Goal: Task Accomplishment & Management: Manage account settings

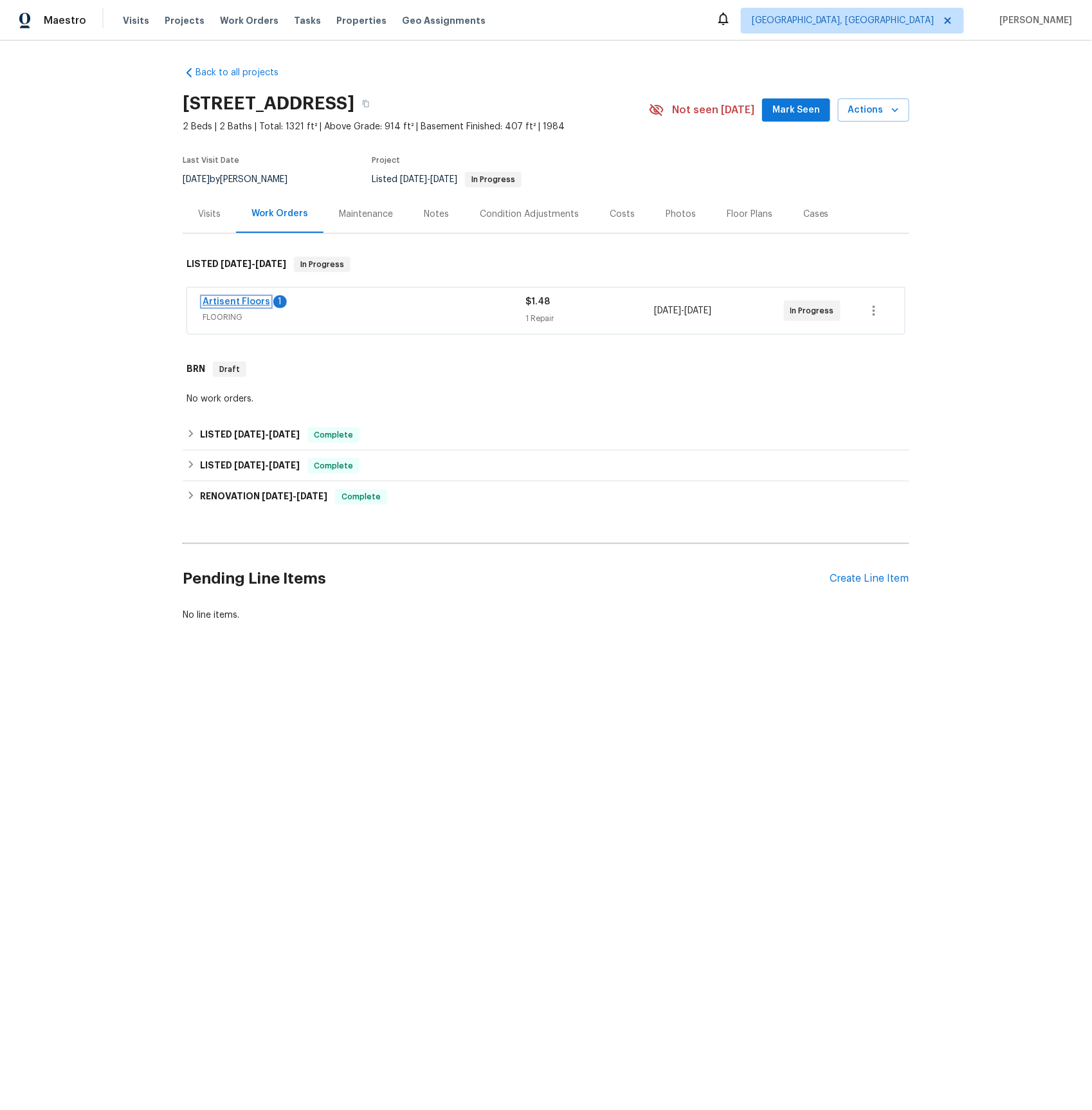
click at [241, 301] on link "Artisent Floors" at bounding box center [236, 301] width 68 height 9
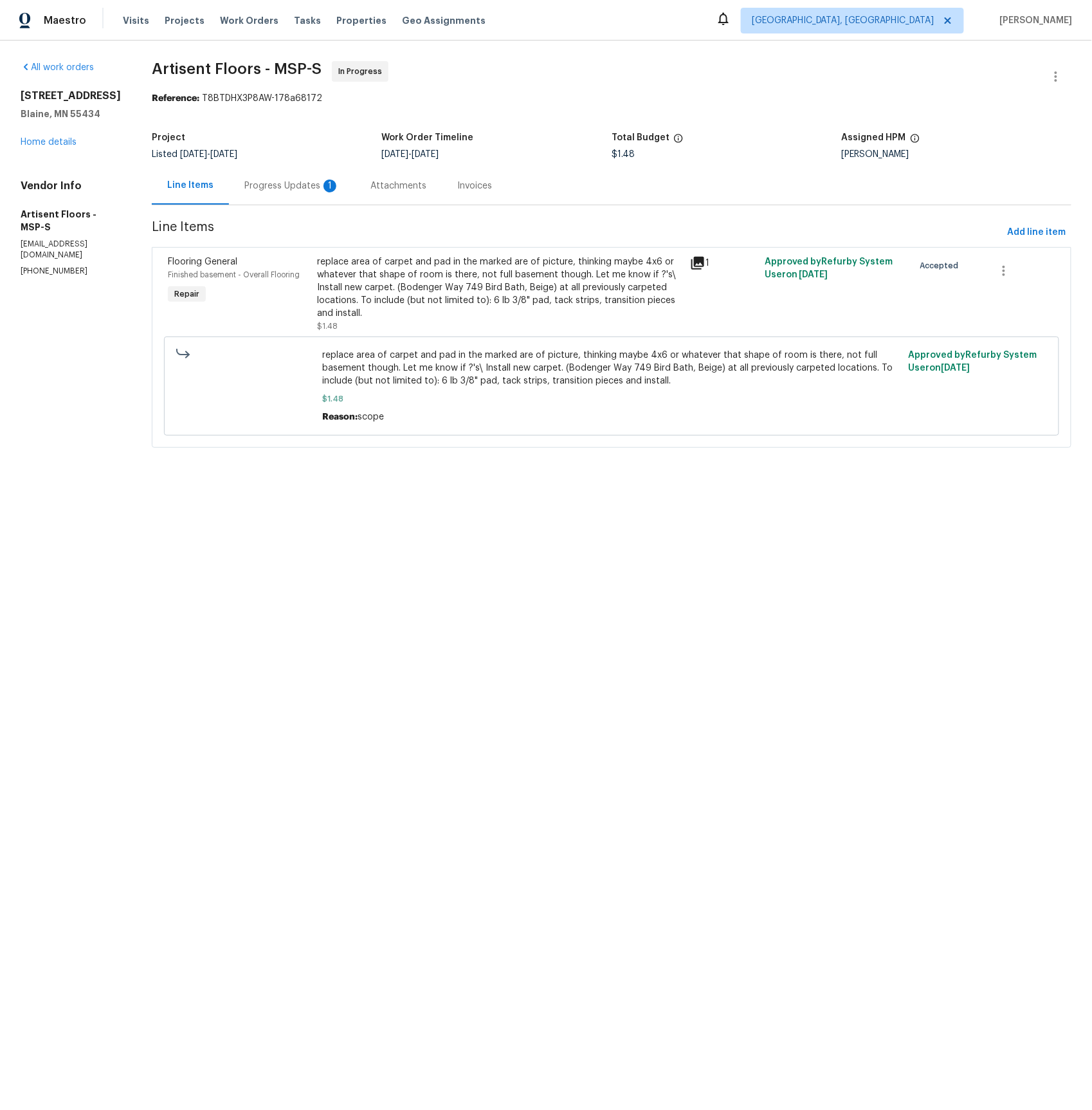
drag, startPoint x: 305, startPoint y: 186, endPoint x: 312, endPoint y: 201, distance: 16.6
click at [305, 186] on div "Progress Updates 1" at bounding box center [292, 185] width 95 height 13
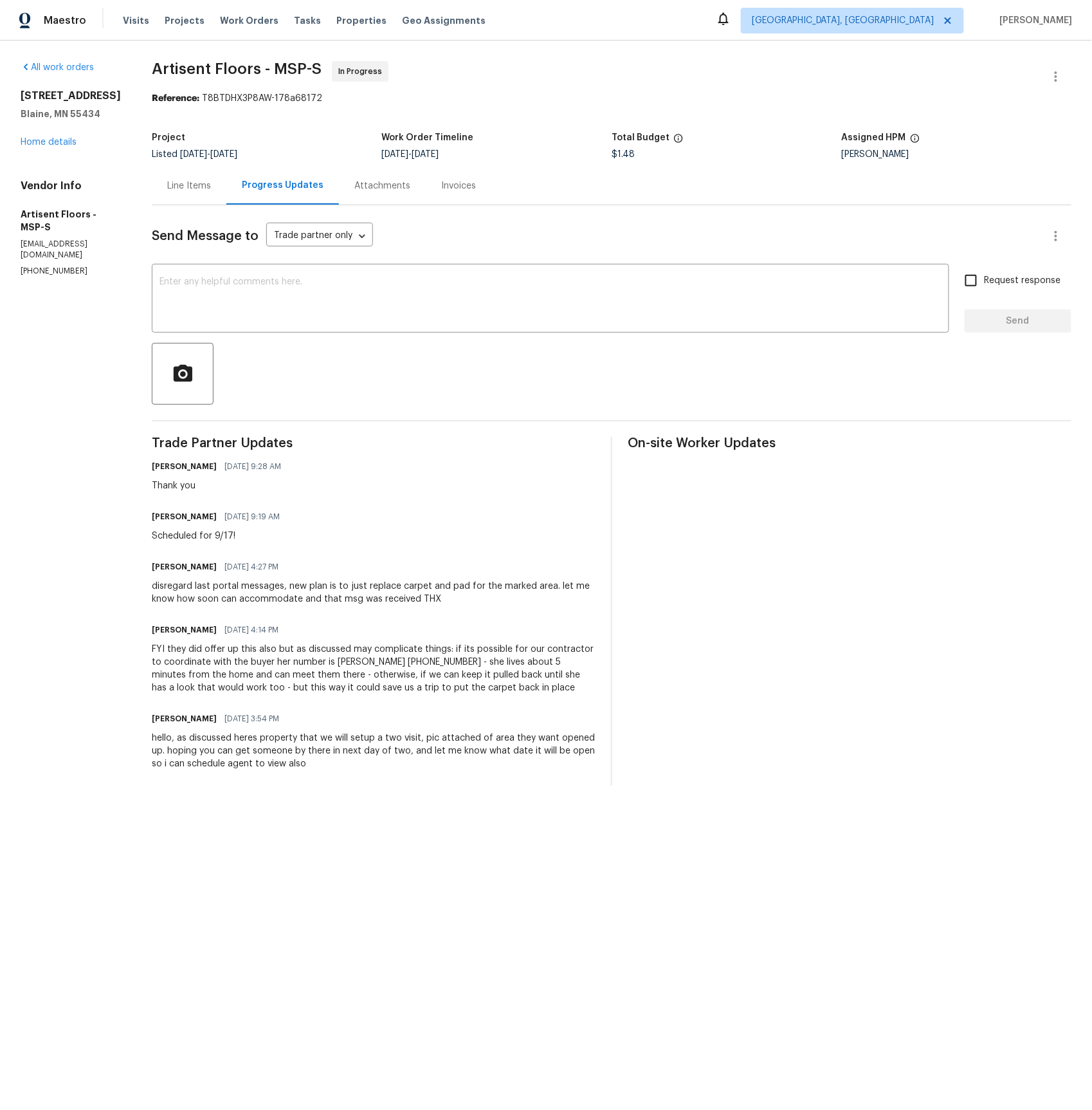
drag, startPoint x: 197, startPoint y: 188, endPoint x: 224, endPoint y: 194, distance: 27.7
click at [197, 188] on div "Line Items" at bounding box center [189, 185] width 44 height 13
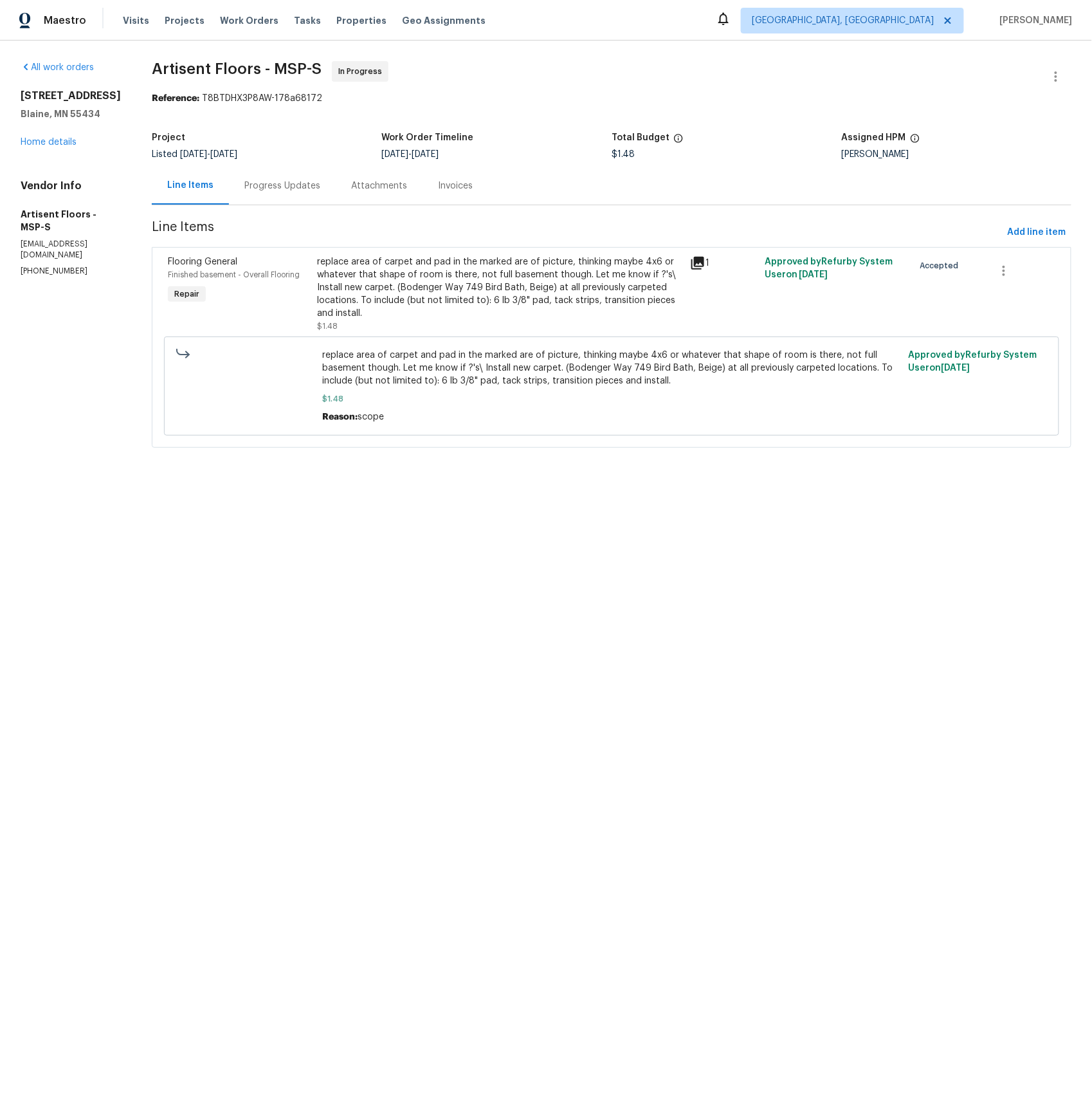
click at [701, 259] on icon at bounding box center [698, 263] width 13 height 13
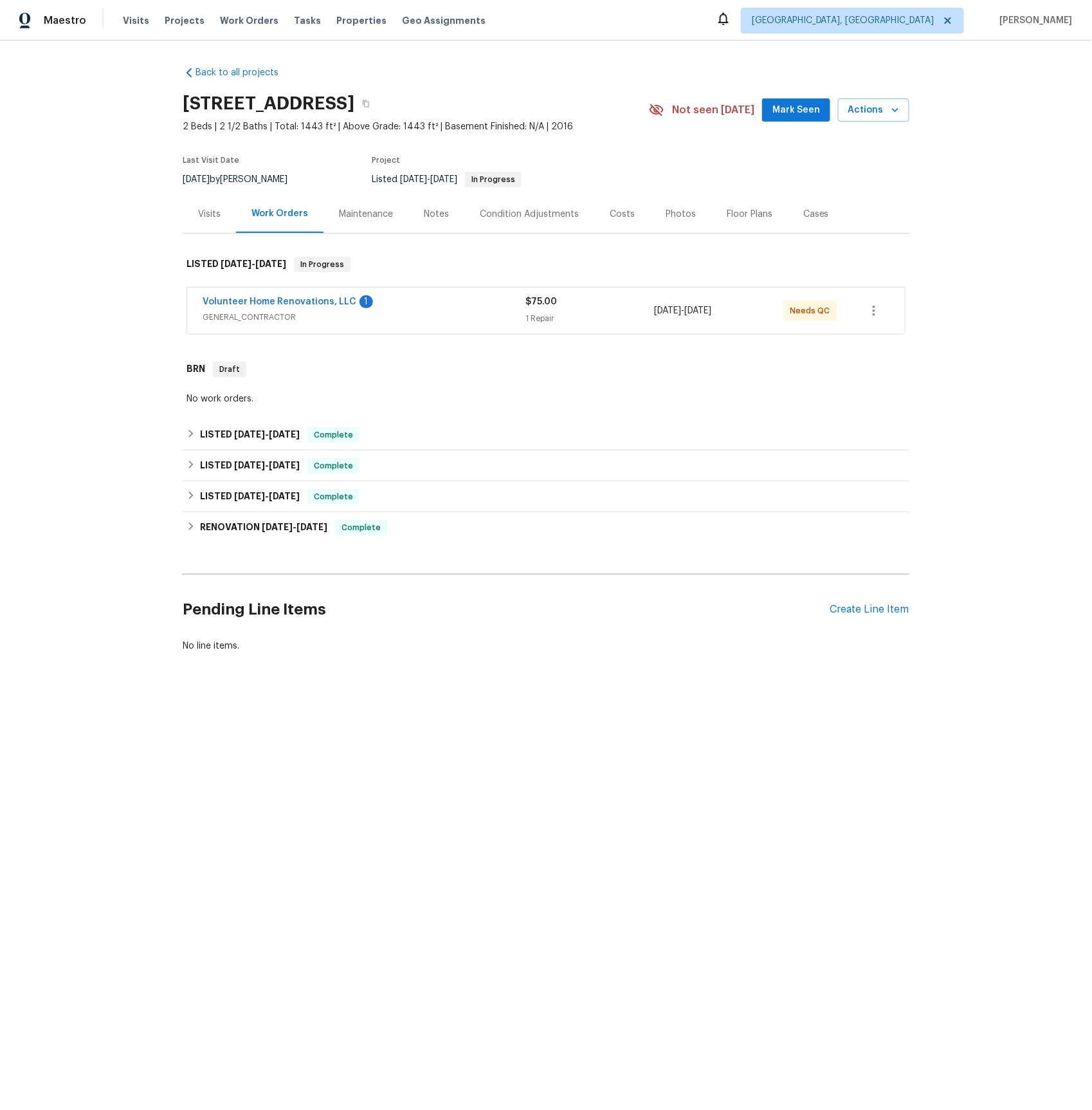
click at [316, 296] on span "Volunteer Home Renovations, LLC" at bounding box center [279, 301] width 154 height 13
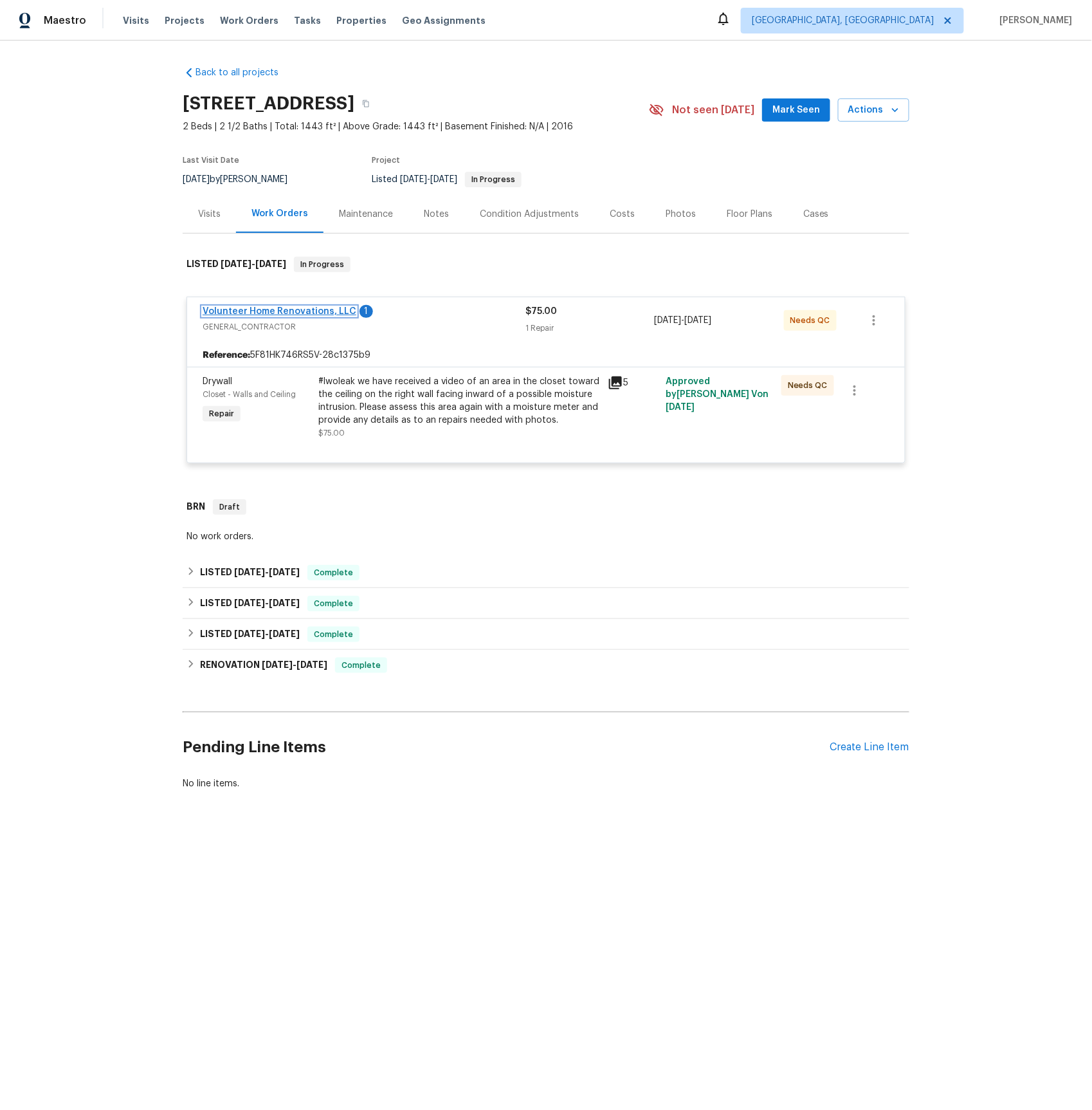
click at [322, 313] on link "Volunteer Home Renovations, LLC" at bounding box center [279, 311] width 154 height 9
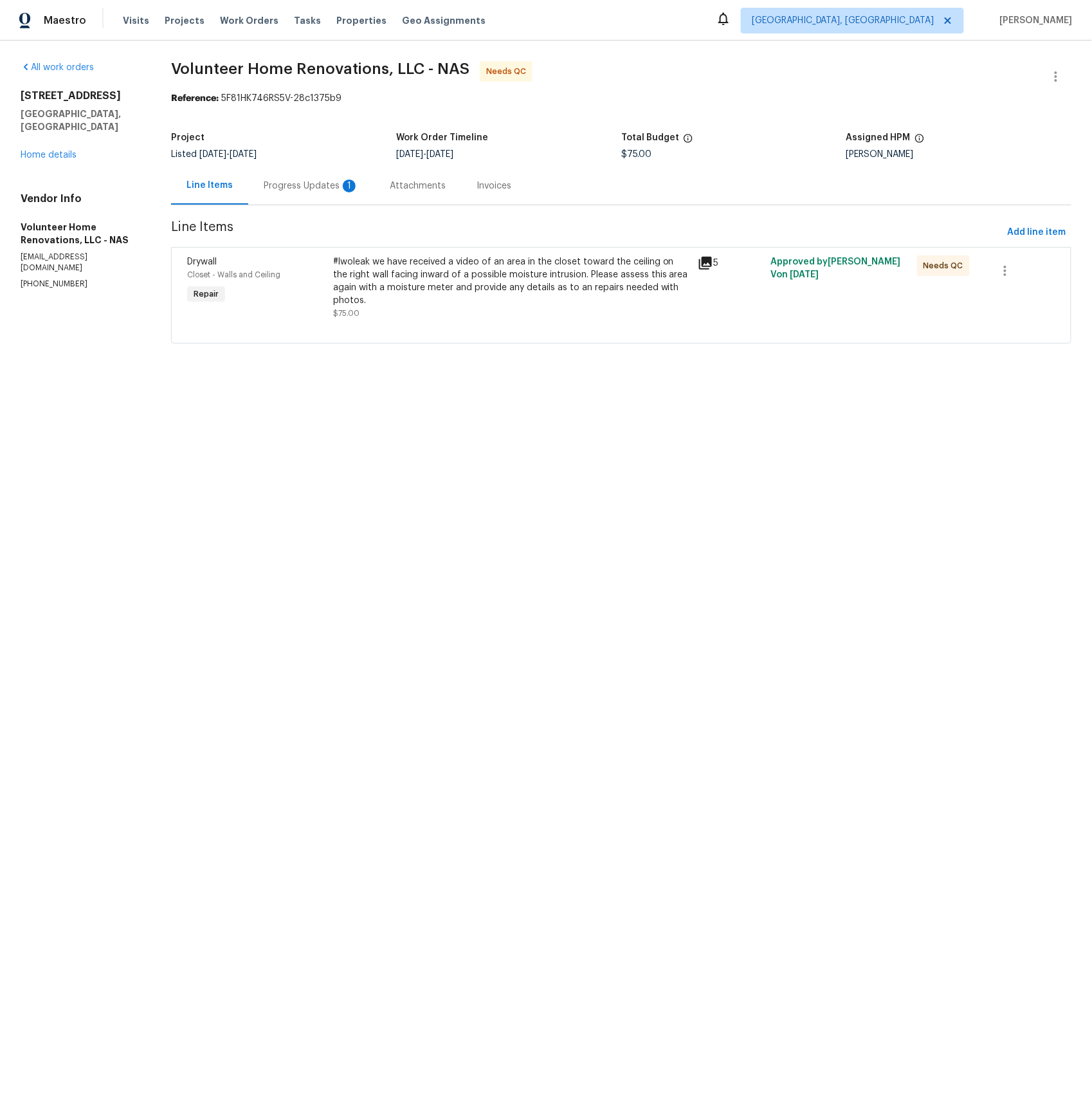
drag, startPoint x: 320, startPoint y: 182, endPoint x: 333, endPoint y: 203, distance: 24.7
click at [320, 182] on div "Progress Updates 1" at bounding box center [311, 185] width 95 height 13
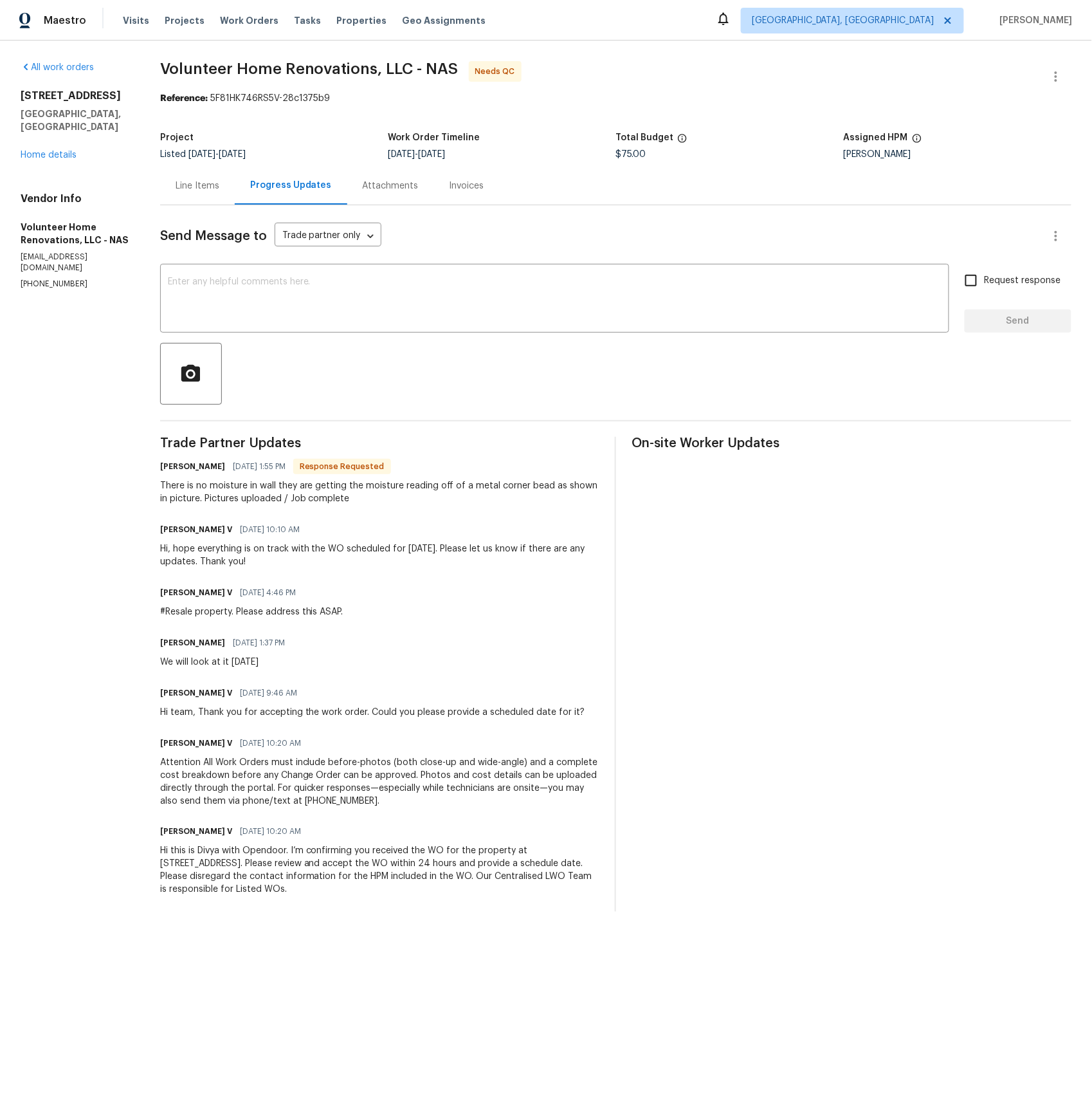
click at [219, 181] on div "Line Items" at bounding box center [197, 185] width 44 height 13
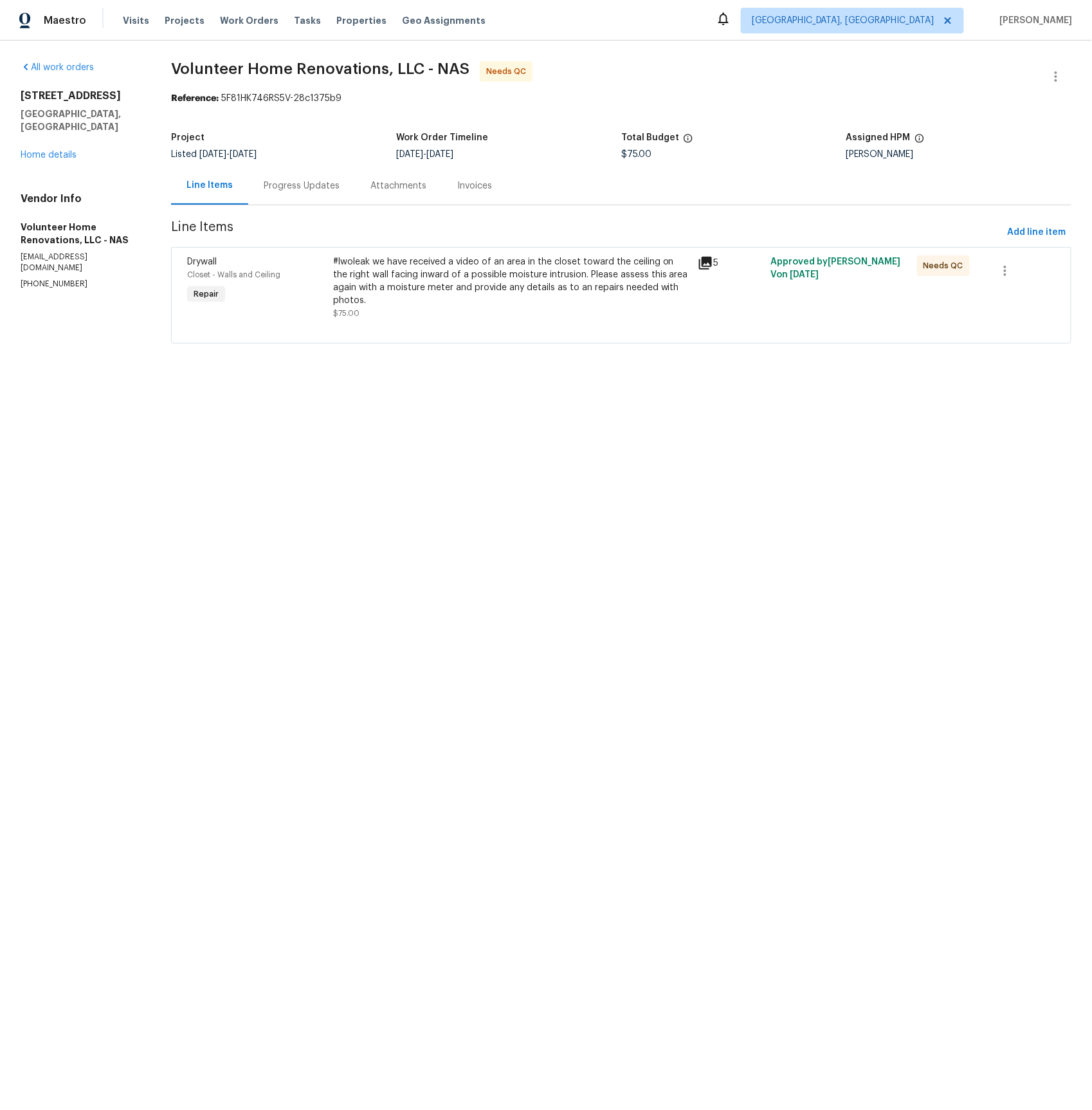
click at [712, 261] on icon at bounding box center [705, 263] width 13 height 13
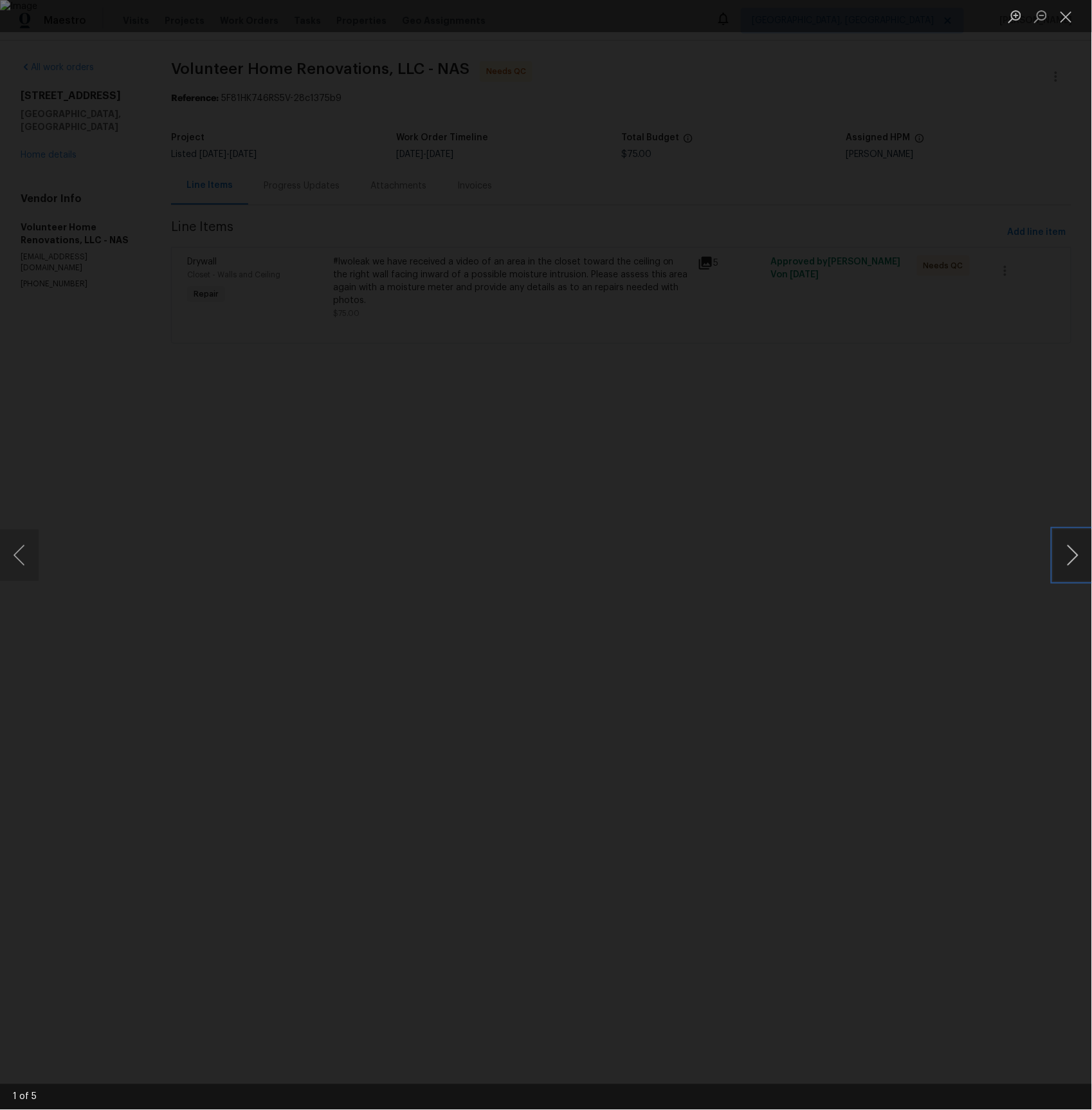
click at [1066, 550] on button "Next image" at bounding box center [1072, 555] width 39 height 51
click at [1066, 552] on button "Next image" at bounding box center [1072, 555] width 39 height 51
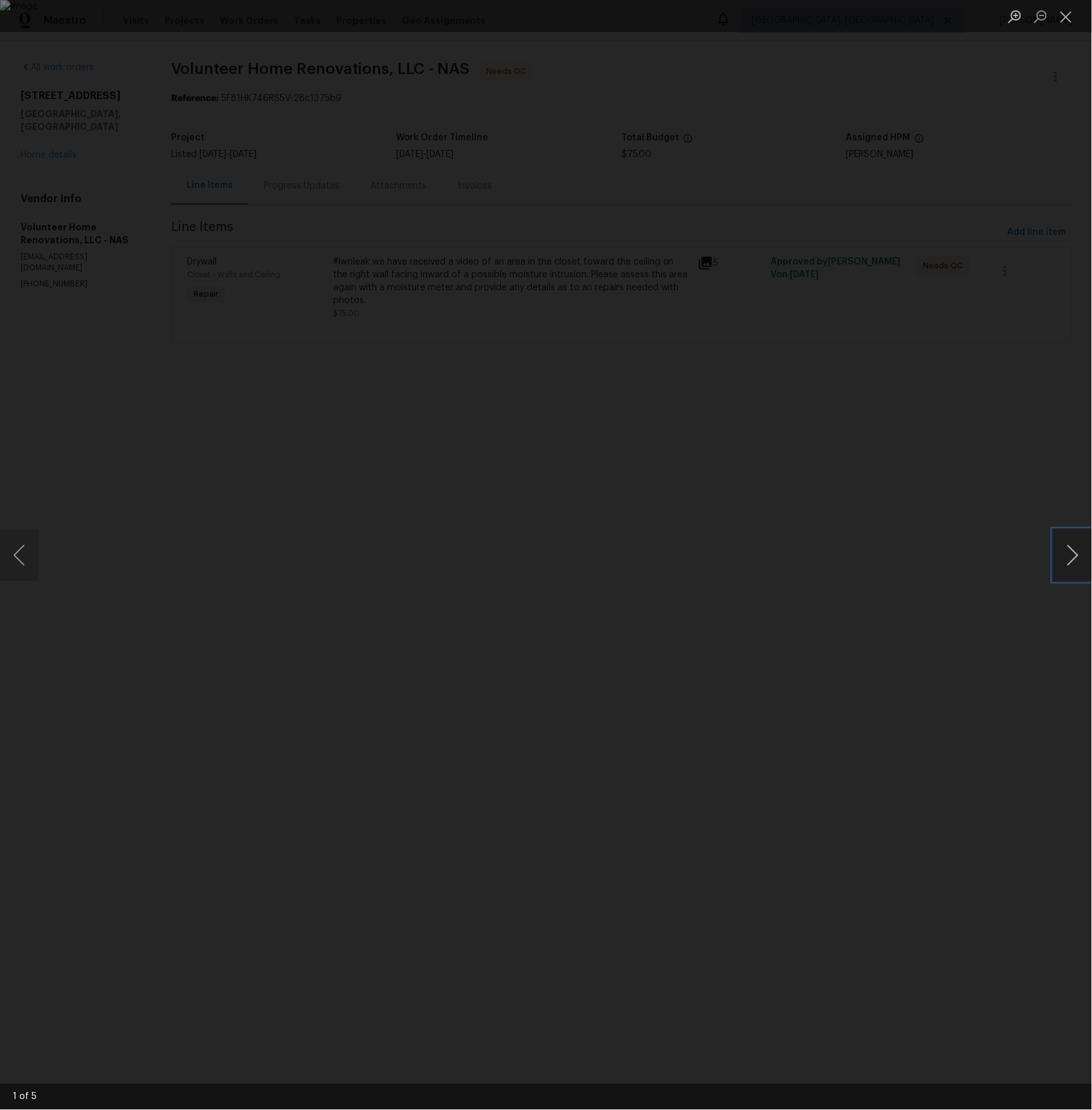
click at [1066, 552] on button "Next image" at bounding box center [1072, 555] width 39 height 51
click at [581, 510] on img "Lightbox" at bounding box center [546, 555] width 1092 height 1110
click at [360, 231] on div "Lightbox" at bounding box center [546, 555] width 1092 height 1110
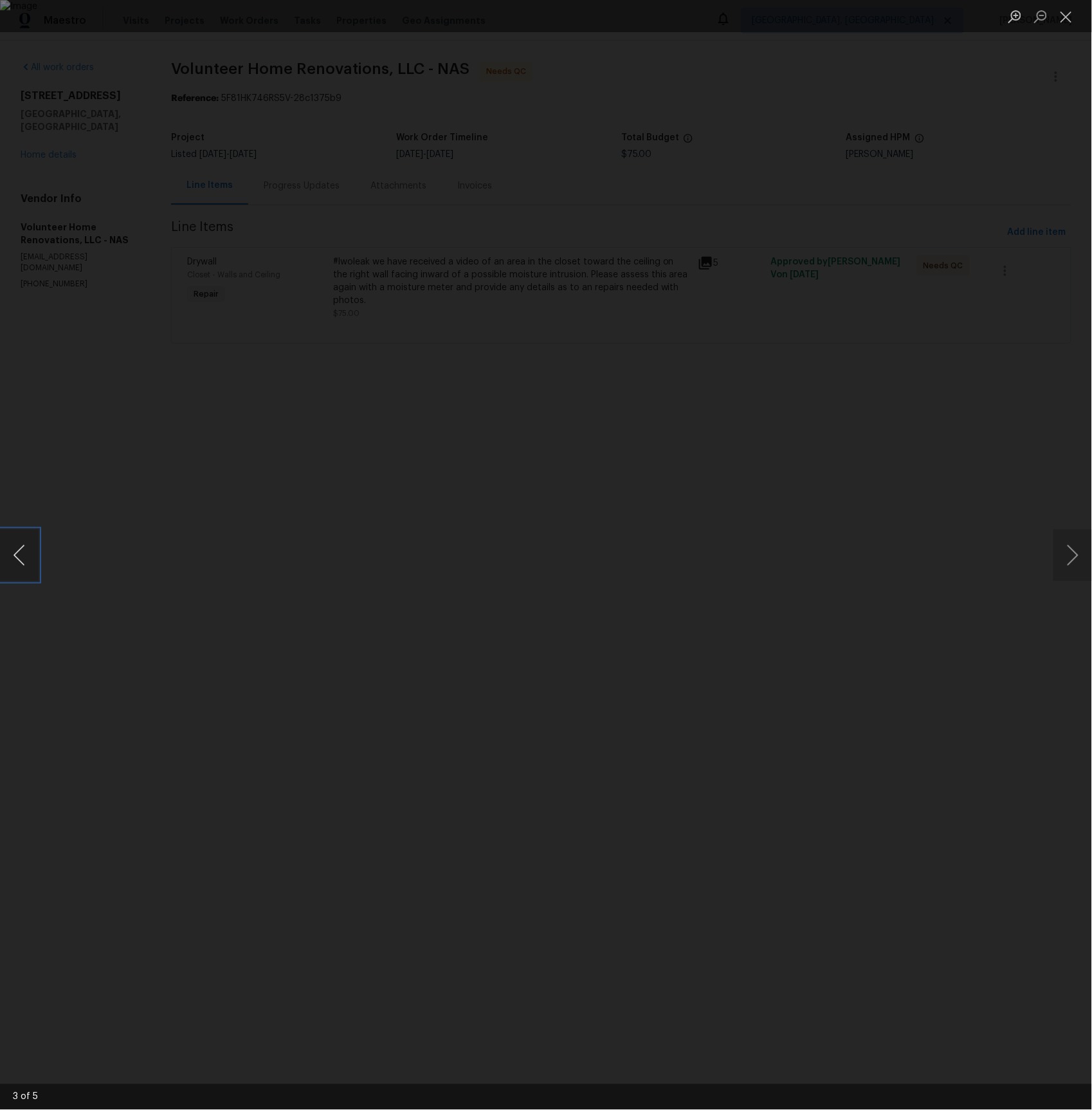
click at [13, 548] on button "Previous image" at bounding box center [19, 555] width 39 height 51
click at [27, 553] on button "Previous image" at bounding box center [19, 555] width 39 height 51
click at [26, 559] on button "Previous image" at bounding box center [19, 555] width 39 height 51
click at [26, 558] on button "Previous image" at bounding box center [19, 555] width 39 height 51
click at [46, 326] on div "Lightbox" at bounding box center [546, 555] width 1092 height 1110
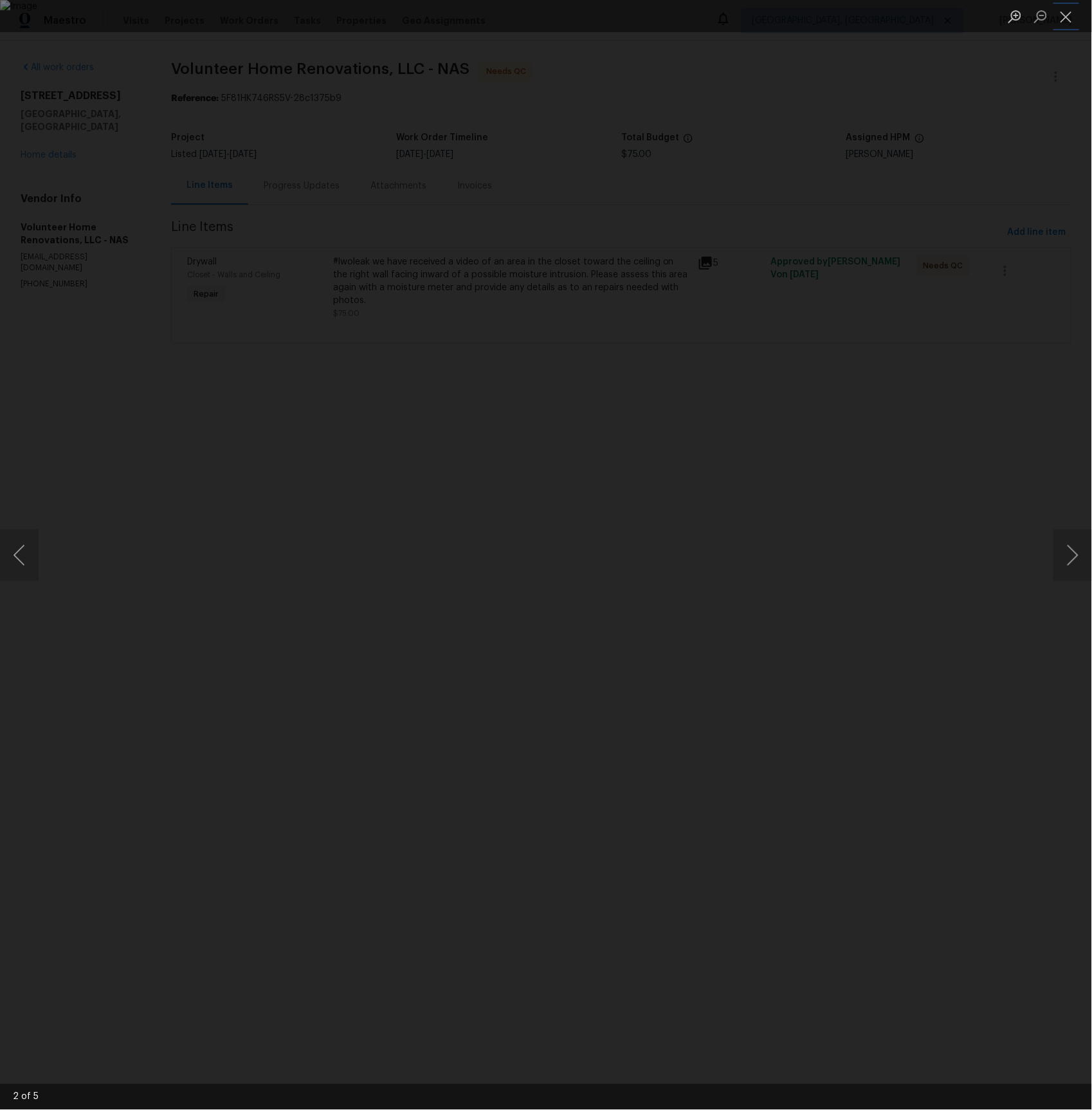
drag, startPoint x: 1067, startPoint y: 16, endPoint x: 985, endPoint y: 50, distance: 88.8
click at [1067, 16] on button "Close lightbox" at bounding box center [1066, 16] width 26 height 22
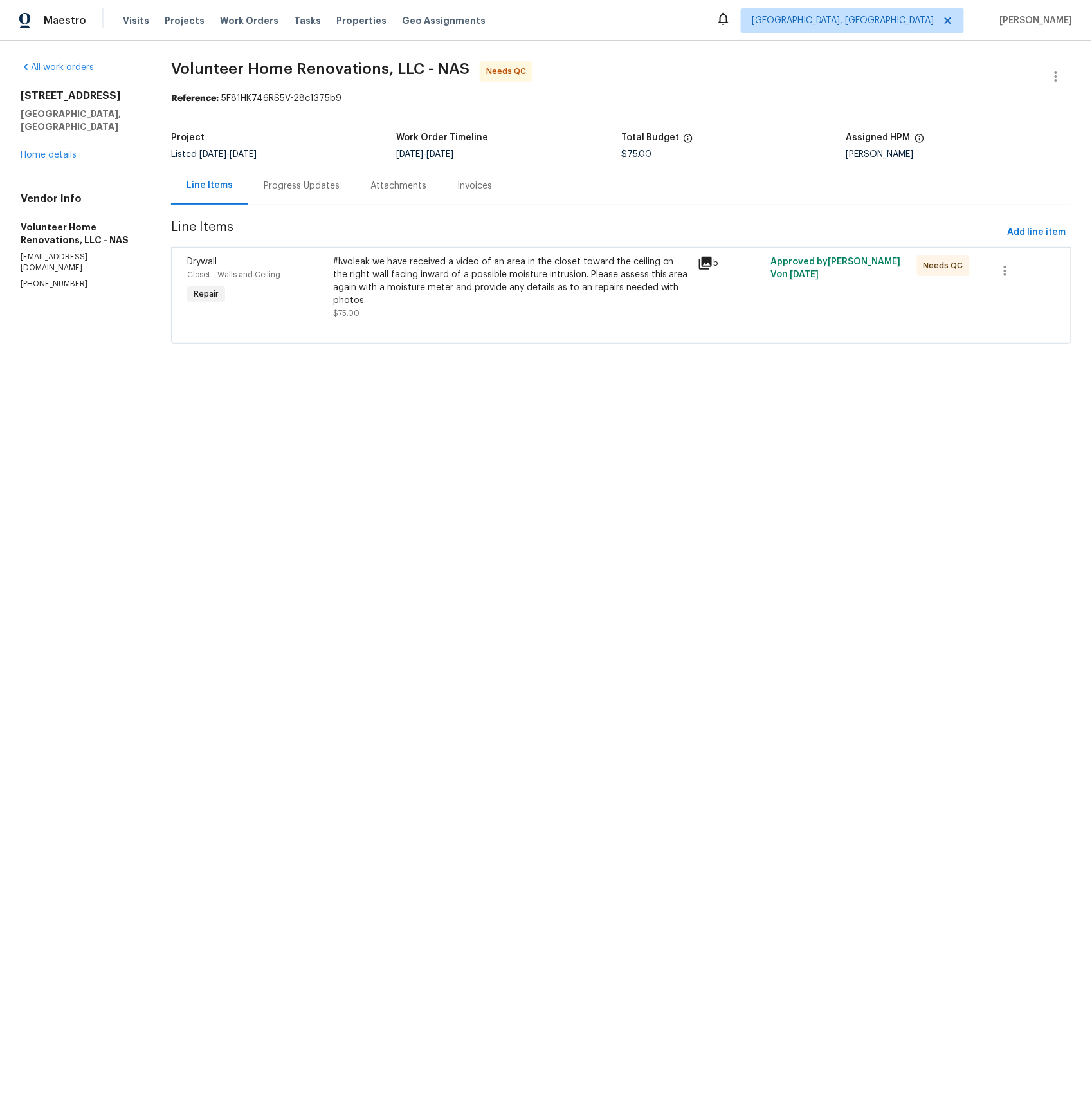
click at [340, 183] on div "Progress Updates" at bounding box center [302, 185] width 76 height 13
